Goal: Task Accomplishment & Management: Manage account settings

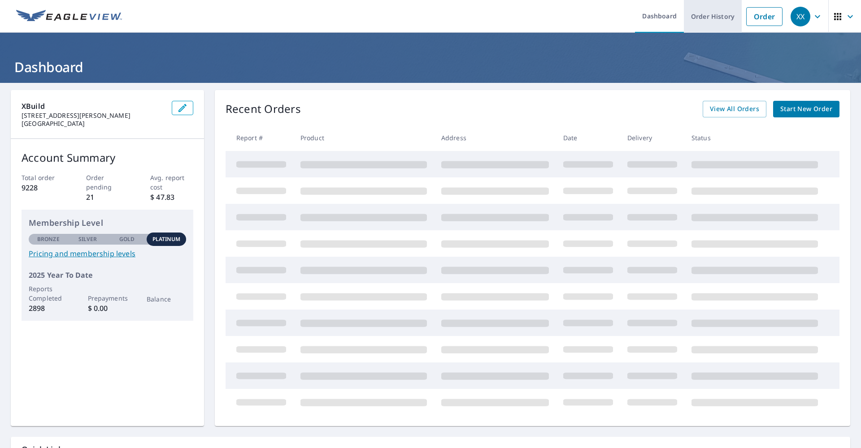
click at [689, 17] on link "Order History" at bounding box center [713, 16] width 58 height 33
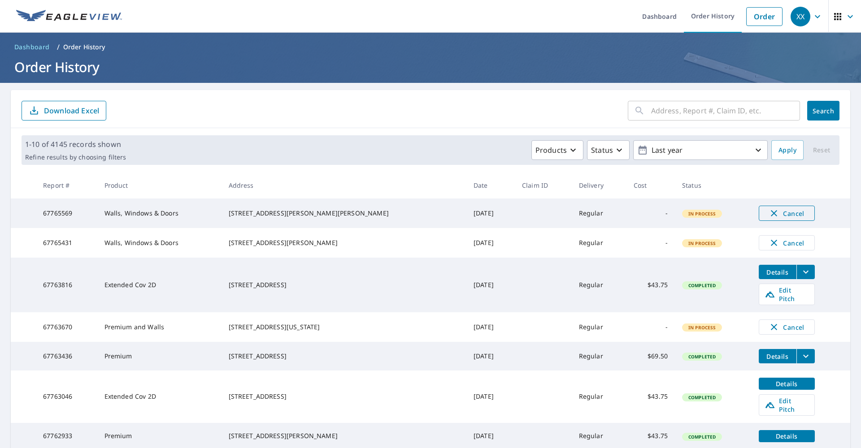
click at [771, 214] on icon "button" at bounding box center [774, 213] width 6 height 6
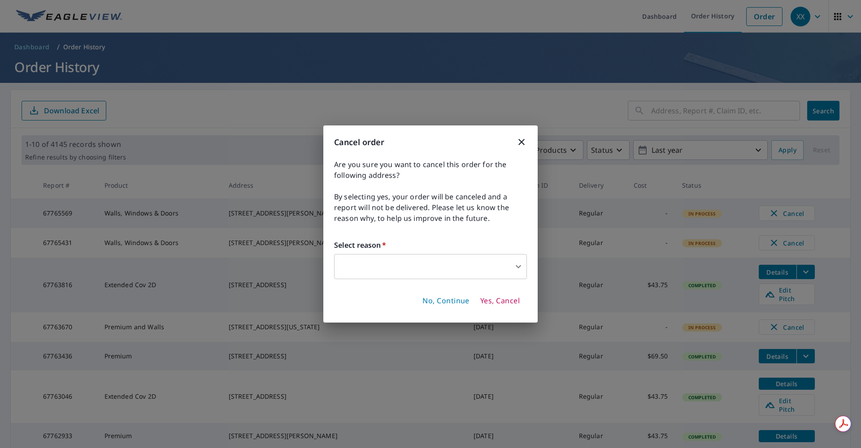
click at [438, 264] on body "XX XX Dashboard Order History Order XX Dashboard / Order History Order History …" at bounding box center [430, 224] width 861 height 448
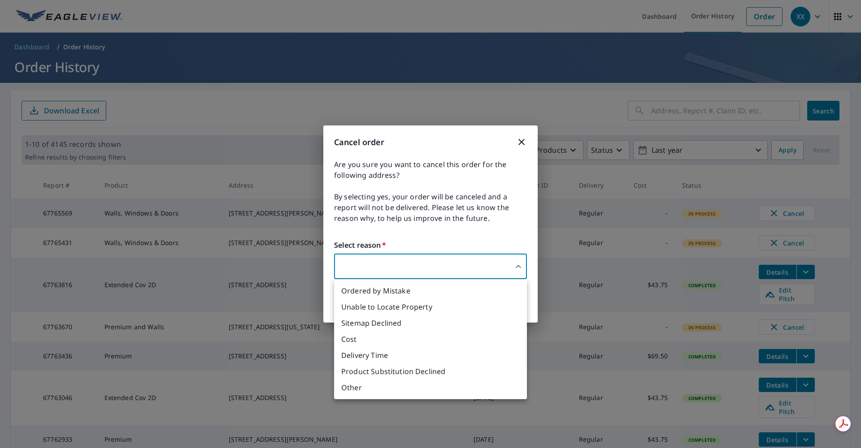
click at [412, 296] on li "Ordered by Mistake" at bounding box center [430, 291] width 193 height 16
type input "30"
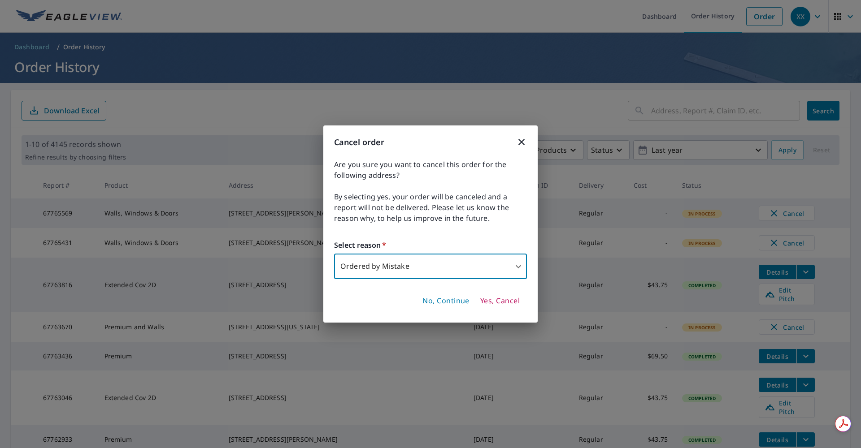
click at [499, 298] on span "Yes, Cancel" at bounding box center [499, 301] width 39 height 10
